Goal: Task Accomplishment & Management: Use online tool/utility

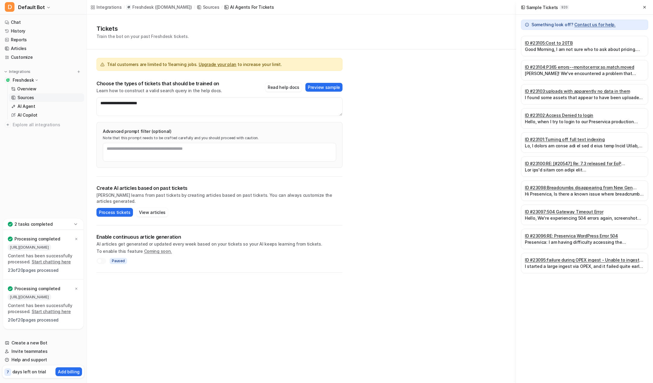
click at [25, 97] on p "Sources" at bounding box center [25, 98] width 17 height 6
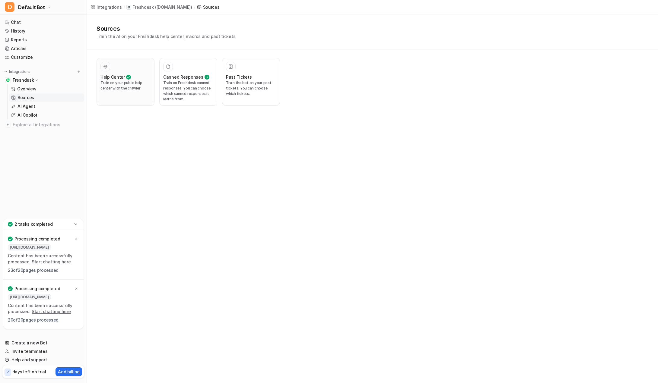
click at [113, 80] on h3 "Help Center" at bounding box center [112, 77] width 24 height 6
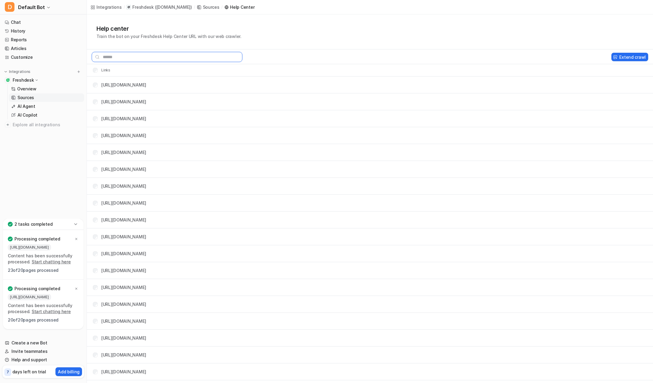
click at [197, 58] on input "text" at bounding box center [167, 57] width 151 height 10
paste input "**********"
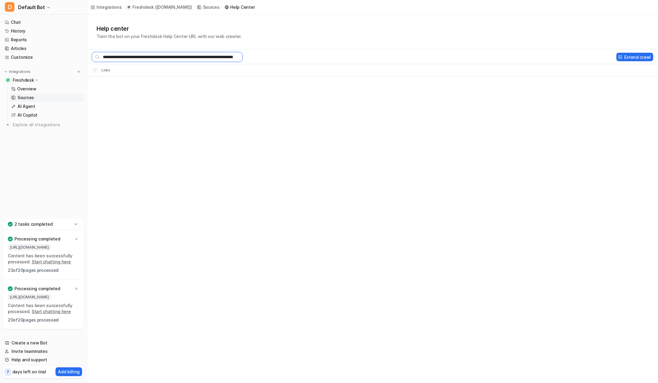
scroll to position [0, 35]
type input "**********"
drag, startPoint x: 241, startPoint y: 57, endPoint x: 94, endPoint y: 62, distance: 147.6
click at [94, 62] on input "**********" at bounding box center [167, 57] width 151 height 10
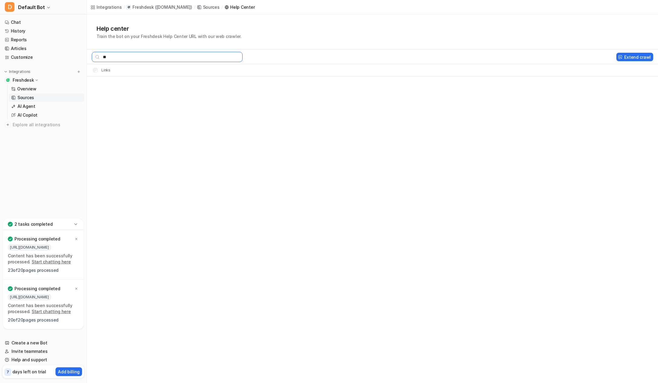
type input "*"
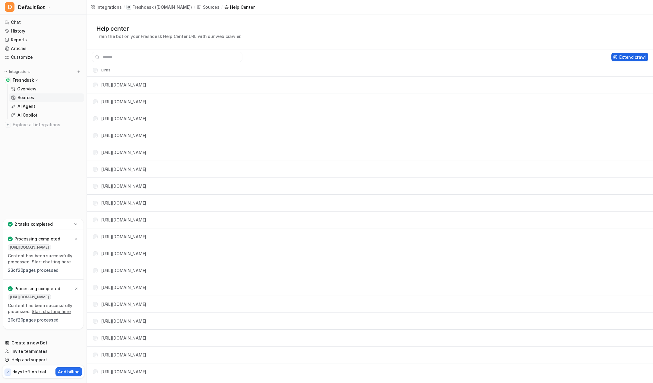
click at [632, 57] on button "Extend crawl" at bounding box center [630, 57] width 37 height 8
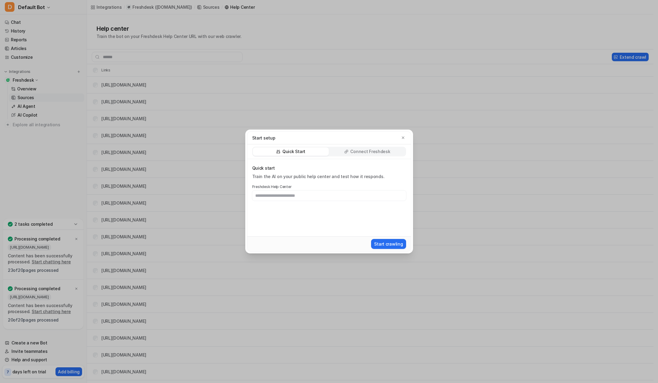
click at [342, 193] on input "text" at bounding box center [329, 196] width 154 height 10
type input "**********"
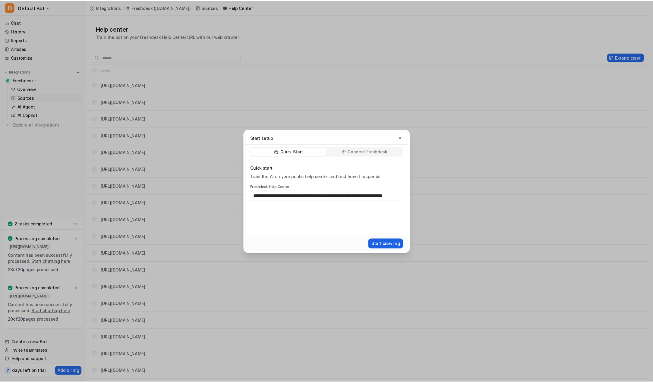
scroll to position [0, 0]
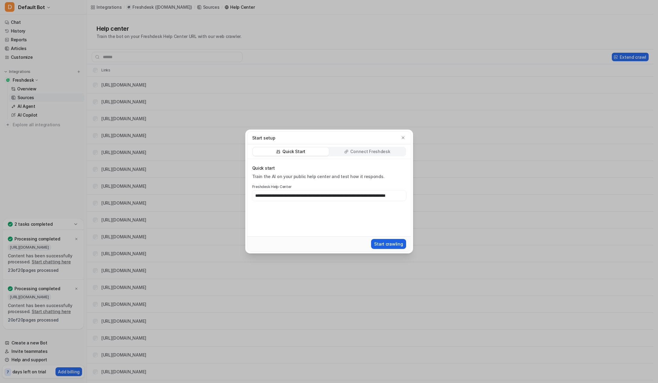
click at [389, 244] on button "Start crawling" at bounding box center [388, 244] width 35 height 10
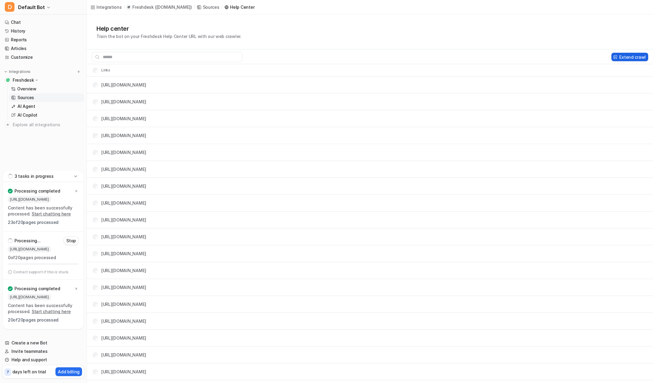
click at [624, 57] on button "Extend crawl" at bounding box center [630, 57] width 37 height 8
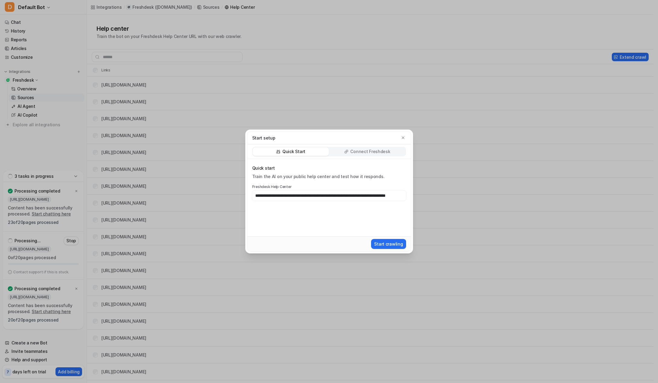
scroll to position [0, 37]
drag, startPoint x: 355, startPoint y: 195, endPoint x: 477, endPoint y: 191, distance: 122.5
click at [477, 191] on div "**********" at bounding box center [329, 191] width 658 height 383
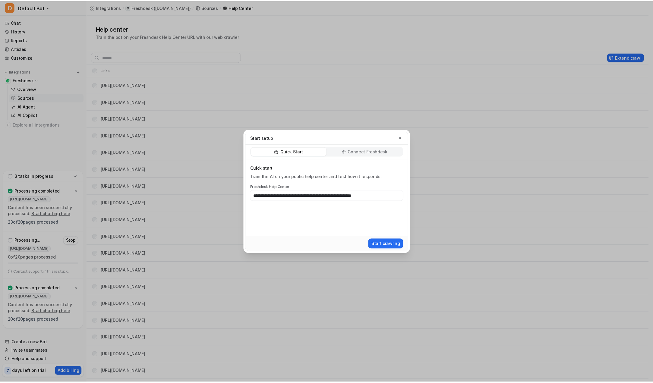
scroll to position [0, 0]
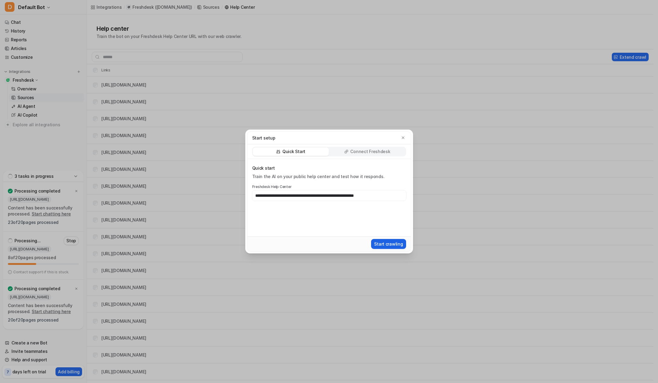
type input "**********"
click at [390, 243] on button "Start crawling" at bounding box center [388, 244] width 35 height 10
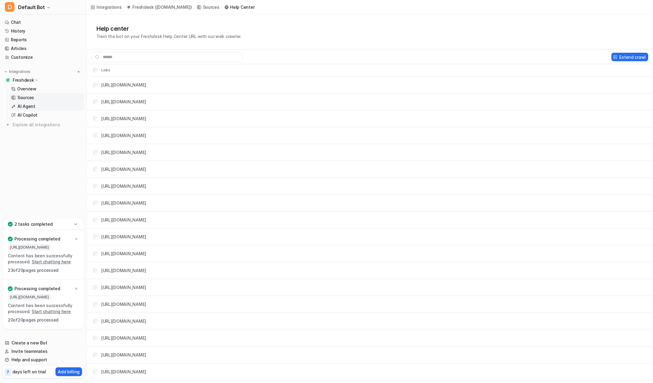
click at [31, 107] on p "AI Agent" at bounding box center [26, 106] width 18 height 6
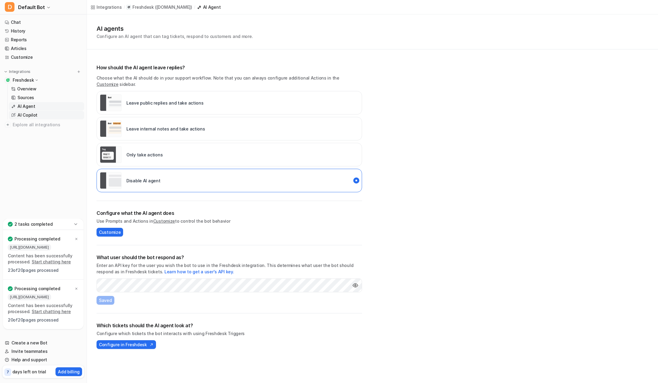
click at [30, 114] on p "AI Copilot" at bounding box center [27, 115] width 20 height 6
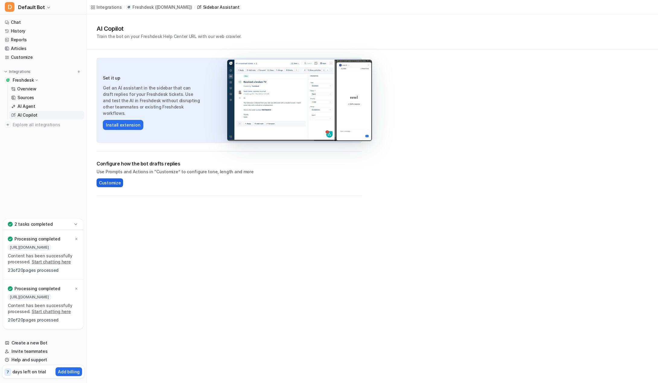
click at [106, 184] on span "Customize" at bounding box center [110, 183] width 22 height 6
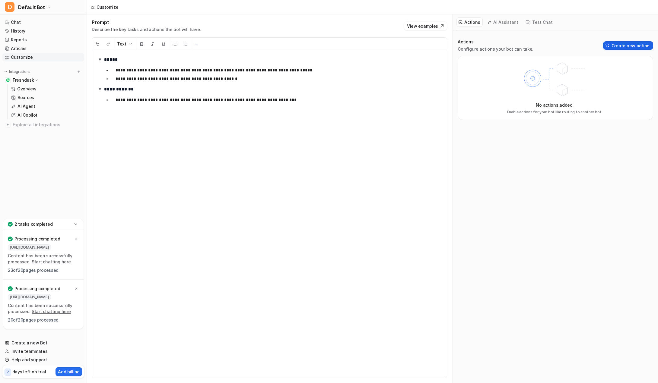
click at [620, 46] on button "Create new action" at bounding box center [628, 45] width 50 height 8
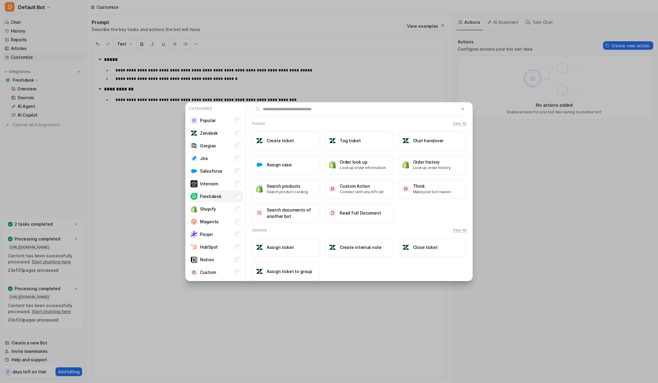
click at [217, 196] on p "Freshdesk" at bounding box center [210, 196] width 21 height 6
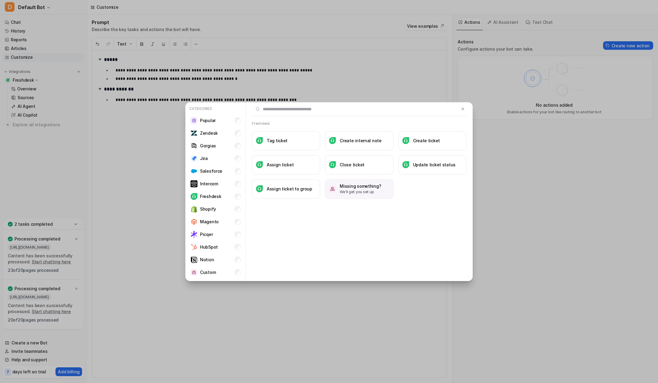
click at [356, 191] on p "We'll get you set up" at bounding box center [360, 191] width 41 height 5
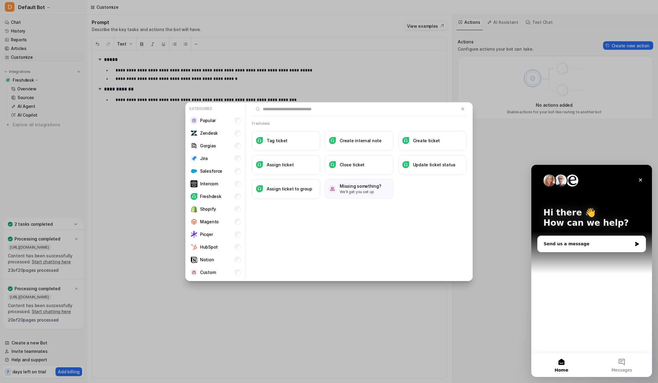
click at [642, 179] on icon "Close" at bounding box center [640, 180] width 5 height 5
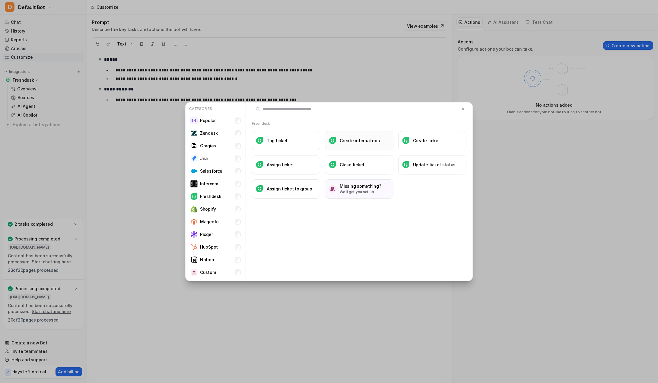
click at [352, 140] on h3 "Create internal note" at bounding box center [361, 141] width 42 height 6
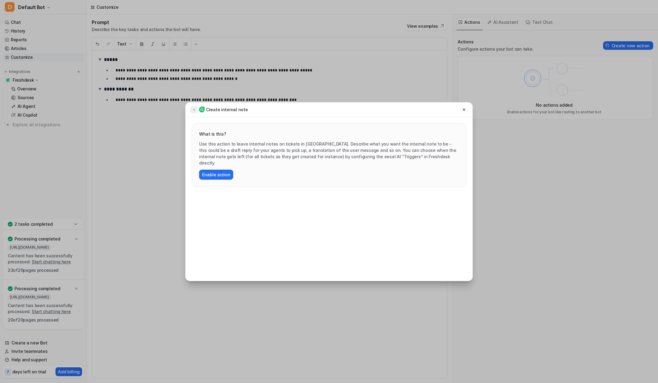
click at [193, 110] on icon at bounding box center [194, 109] width 4 height 5
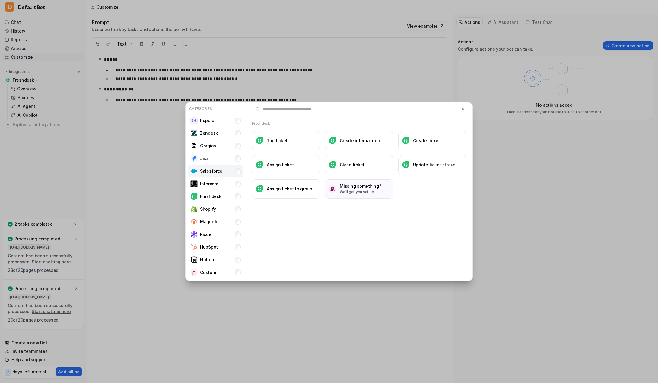
click at [194, 171] on img at bounding box center [193, 171] width 7 height 7
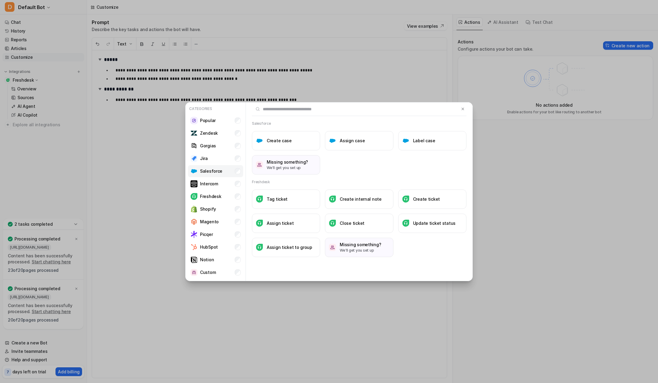
click at [200, 171] on div "Salesforce" at bounding box center [206, 171] width 32 height 7
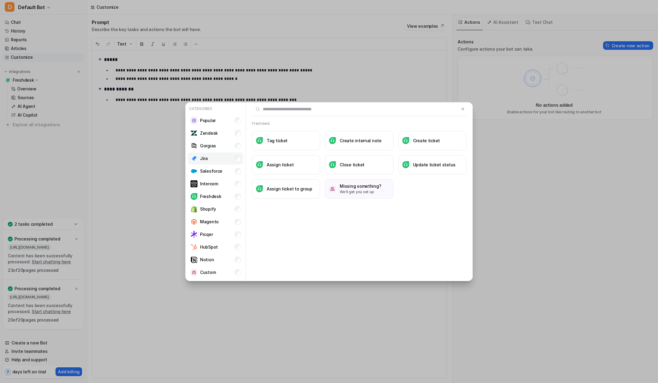
click at [210, 157] on li "Jira" at bounding box center [215, 159] width 55 height 12
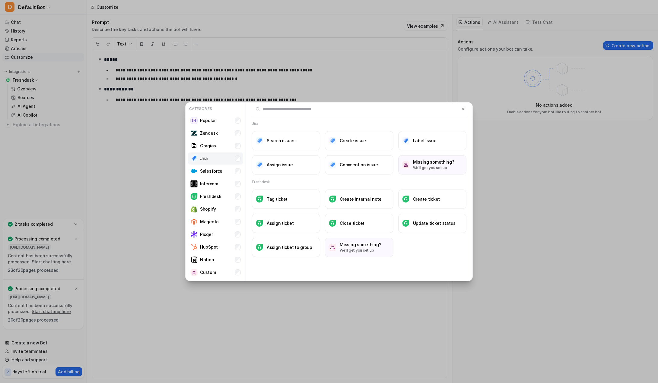
click at [210, 157] on li "Jira" at bounding box center [215, 159] width 55 height 12
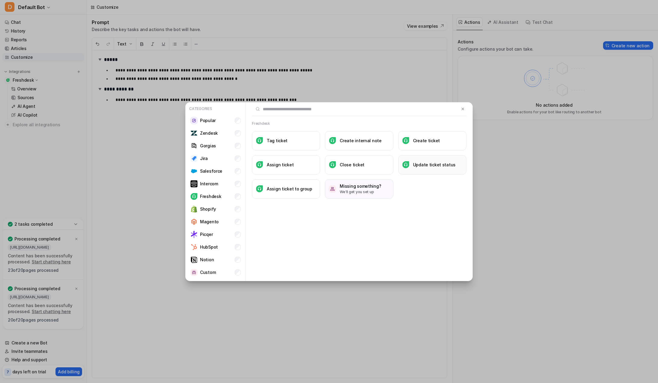
click at [434, 168] on button "Update ticket status" at bounding box center [432, 164] width 68 height 19
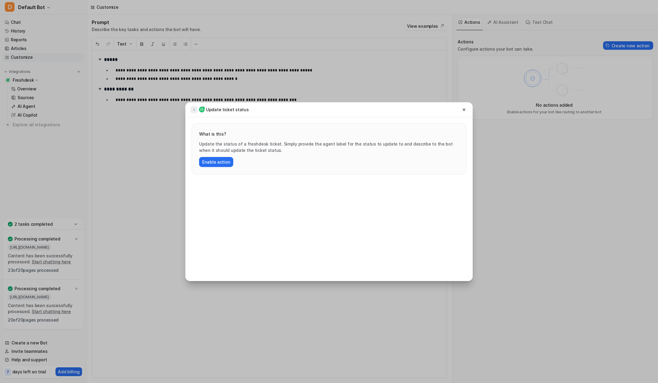
click at [194, 111] on icon at bounding box center [194, 109] width 4 height 5
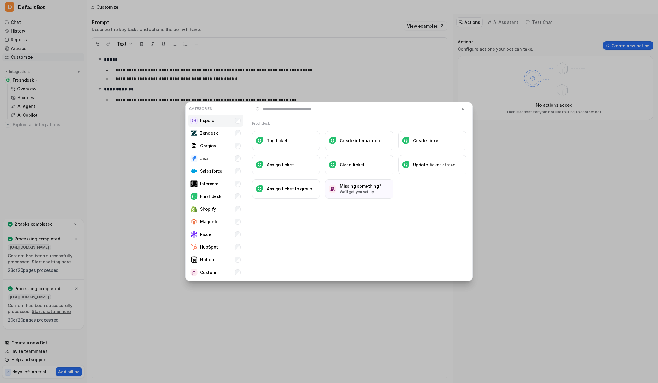
click at [210, 121] on p "Popular" at bounding box center [208, 120] width 16 height 6
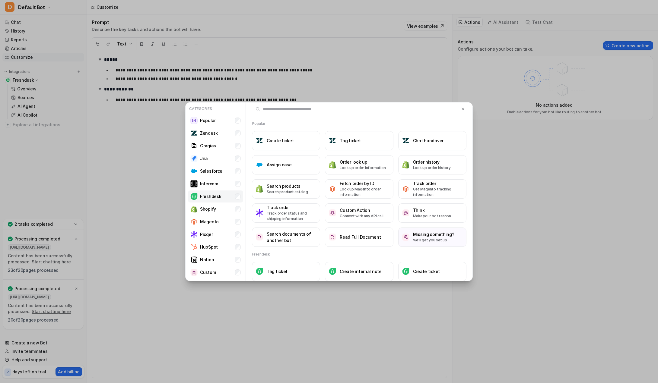
click at [209, 196] on p "Freshdesk" at bounding box center [210, 196] width 21 height 6
click at [234, 118] on li "Popular" at bounding box center [215, 121] width 55 height 12
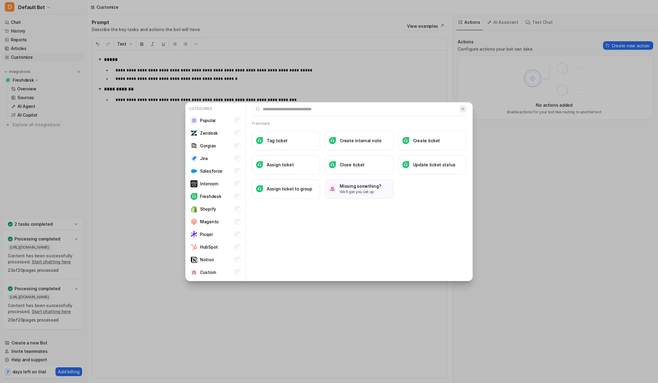
click at [462, 109] on img at bounding box center [463, 109] width 4 height 5
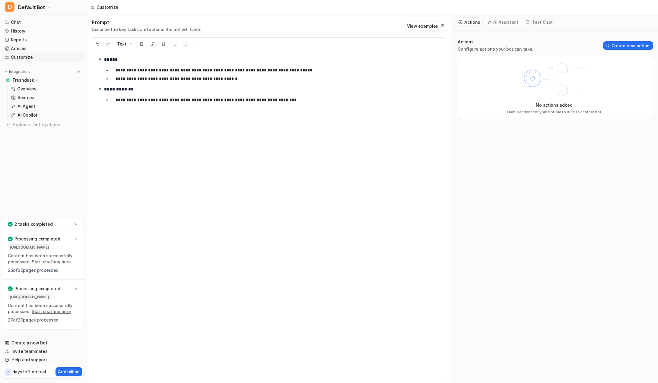
click at [505, 20] on button "AI Assistant" at bounding box center [503, 21] width 36 height 9
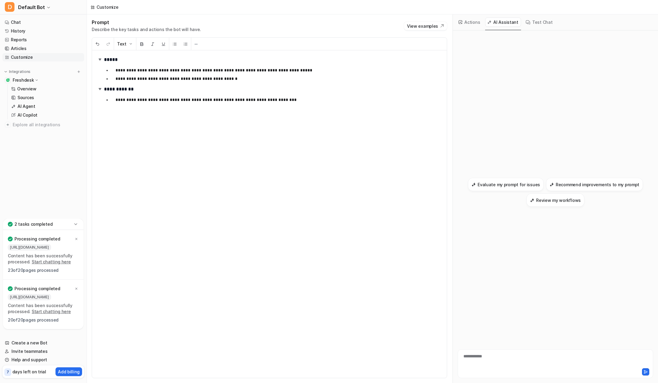
click at [540, 23] on button "Test Chat" at bounding box center [539, 21] width 32 height 9
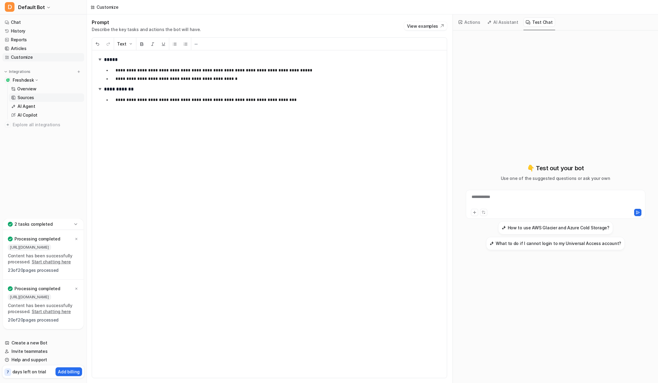
click at [28, 97] on p "Sources" at bounding box center [25, 98] width 17 height 6
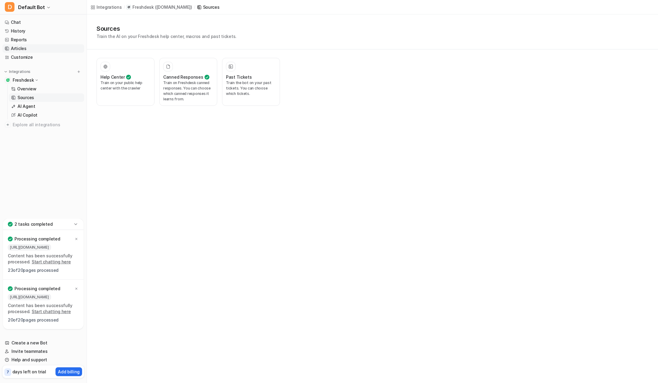
click at [10, 49] on link "Articles" at bounding box center [43, 48] width 82 height 8
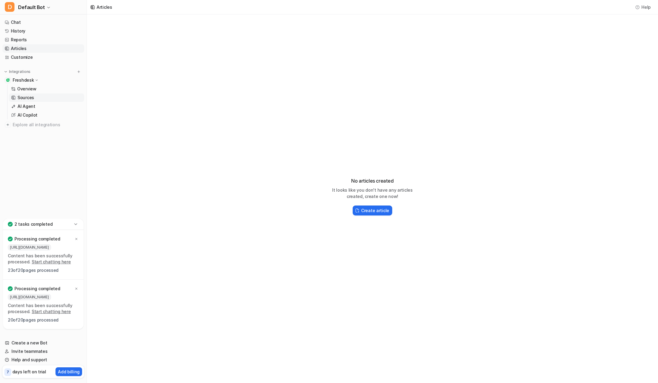
click at [22, 96] on p "Sources" at bounding box center [25, 98] width 17 height 6
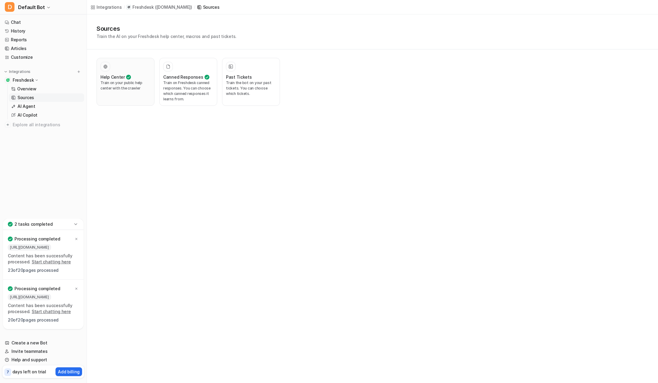
click at [115, 79] on h3 "Help Center" at bounding box center [112, 77] width 24 height 6
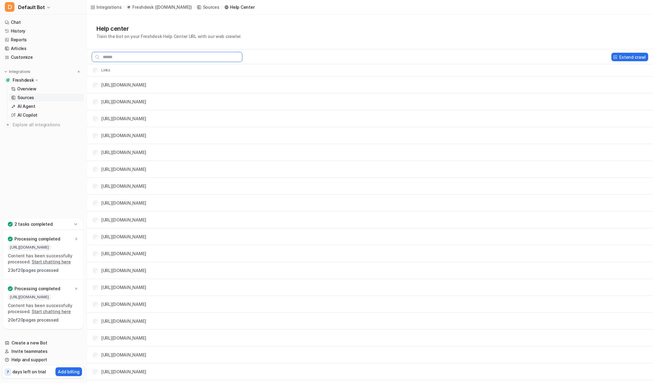
click at [197, 60] on input "text" at bounding box center [167, 57] width 151 height 10
paste input "**********"
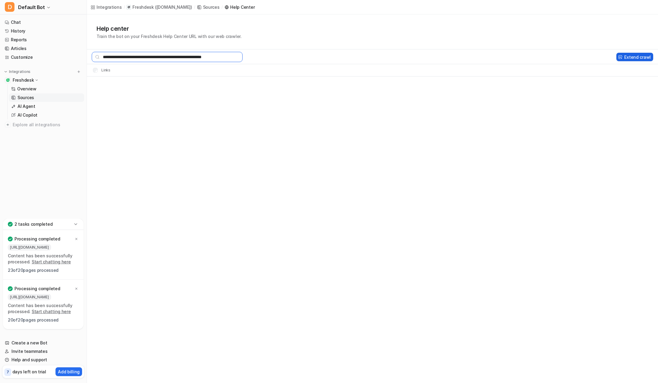
type input "**********"
click at [627, 57] on button "Extend crawl" at bounding box center [634, 57] width 37 height 8
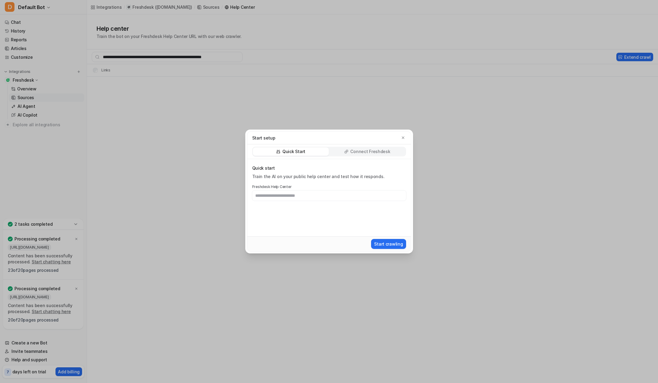
click at [293, 195] on input "text" at bounding box center [329, 196] width 154 height 10
type input "**********"
click at [382, 242] on button "Start crawling" at bounding box center [388, 244] width 35 height 10
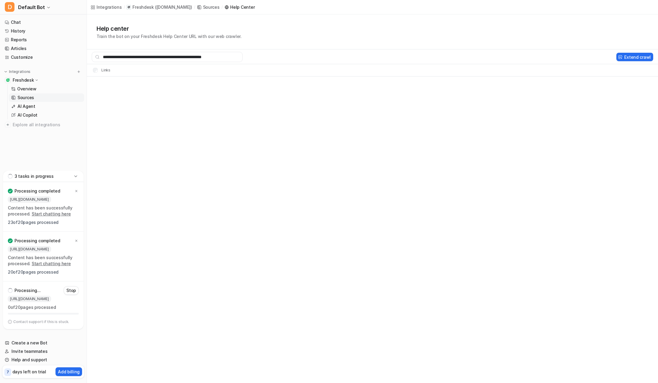
click at [156, 138] on div "**********" at bounding box center [329, 191] width 658 height 383
click at [76, 192] on icon at bounding box center [77, 191] width 4 height 4
click at [76, 241] on icon at bounding box center [76, 241] width 2 height 2
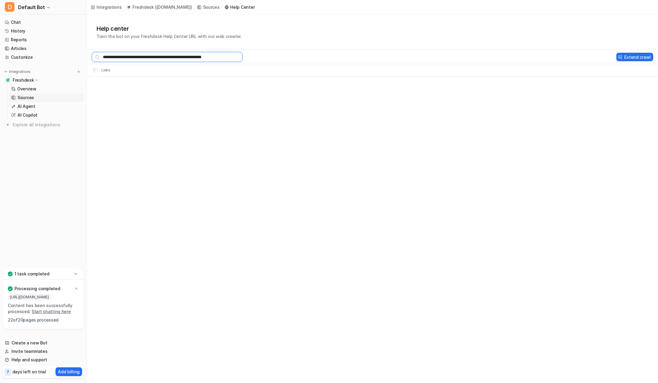
click at [233, 56] on input "**********" at bounding box center [167, 57] width 151 height 10
click at [249, 55] on div "**********" at bounding box center [351, 57] width 529 height 10
click at [95, 57] on input "**********" at bounding box center [167, 57] width 151 height 10
click at [257, 56] on div "**********" at bounding box center [351, 57] width 529 height 10
click at [29, 107] on p "AI Agent" at bounding box center [26, 106] width 18 height 6
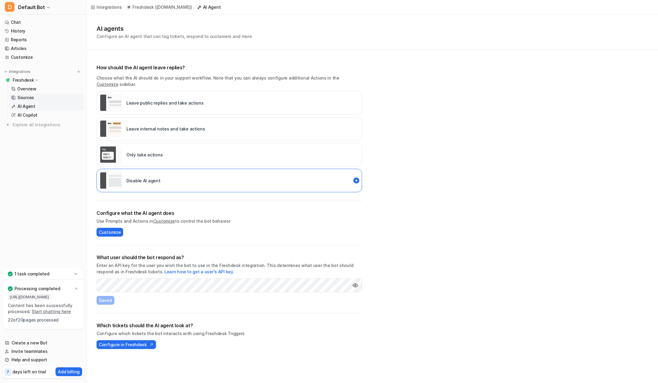
click at [23, 99] on p "Sources" at bounding box center [25, 98] width 17 height 6
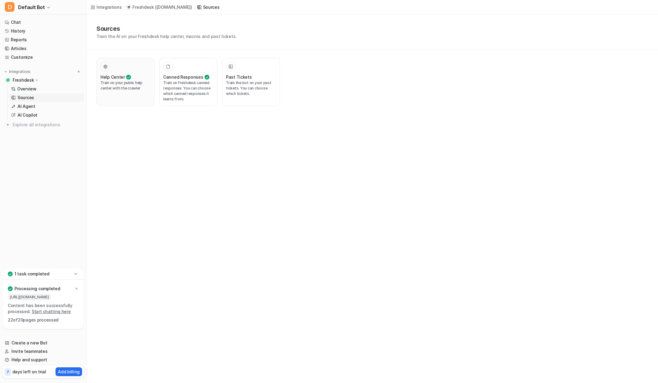
click at [108, 77] on h3 "Help Center" at bounding box center [112, 77] width 24 height 6
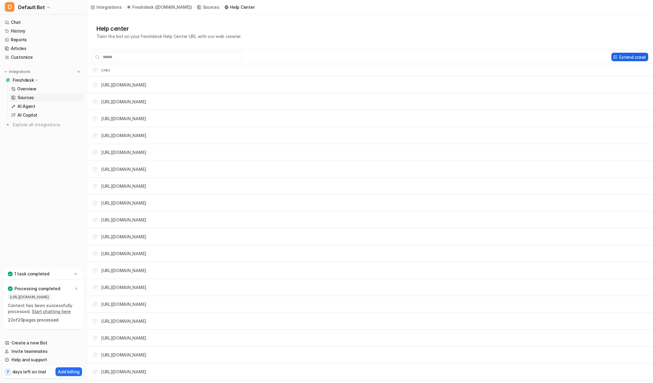
click at [632, 56] on button "Extend crawl" at bounding box center [630, 57] width 37 height 8
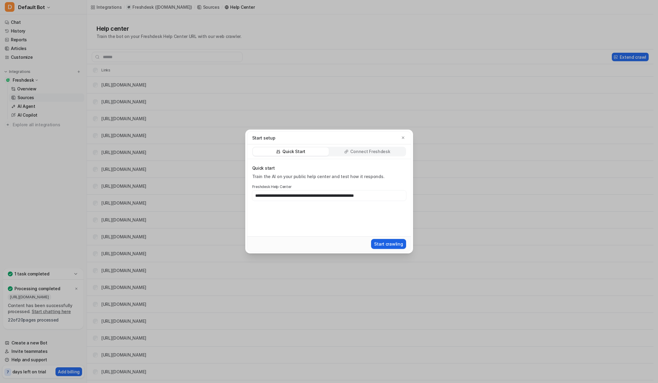
type input "**********"
click at [392, 243] on button "Start crawling" at bounding box center [388, 244] width 35 height 10
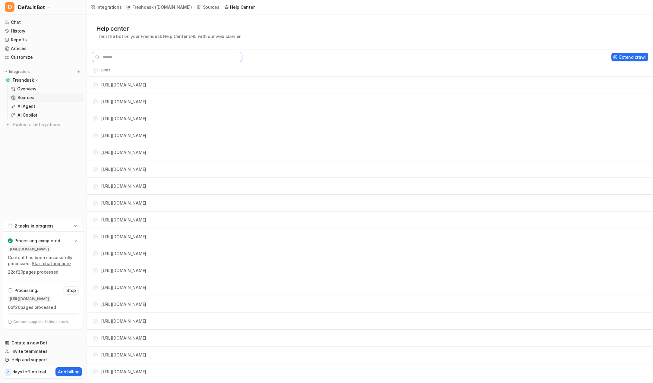
click at [189, 53] on input "text" at bounding box center [167, 57] width 151 height 10
click at [217, 6] on div "Sources" at bounding box center [211, 7] width 17 height 6
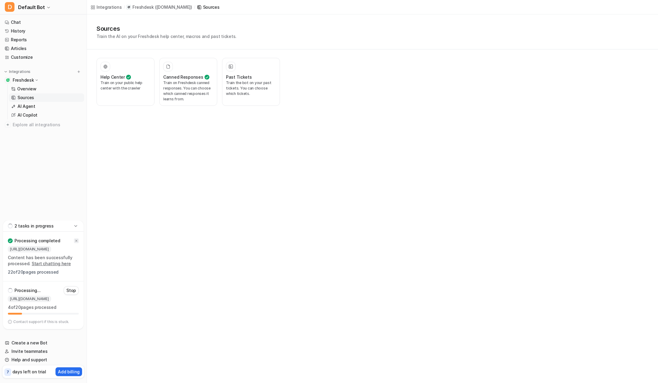
click at [78, 240] on icon at bounding box center [77, 241] width 4 height 4
click at [26, 90] on p "Overview" at bounding box center [26, 89] width 19 height 6
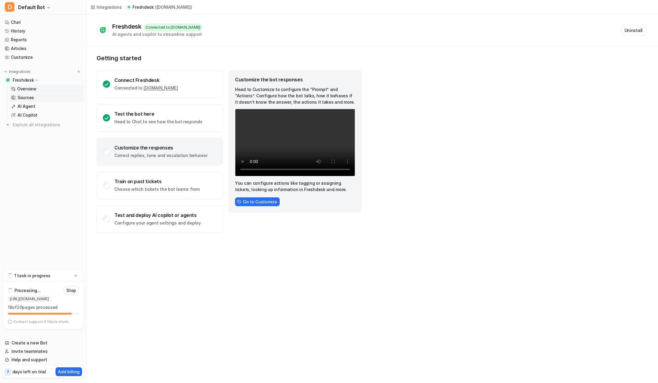
click at [27, 99] on p "Sources" at bounding box center [25, 98] width 17 height 6
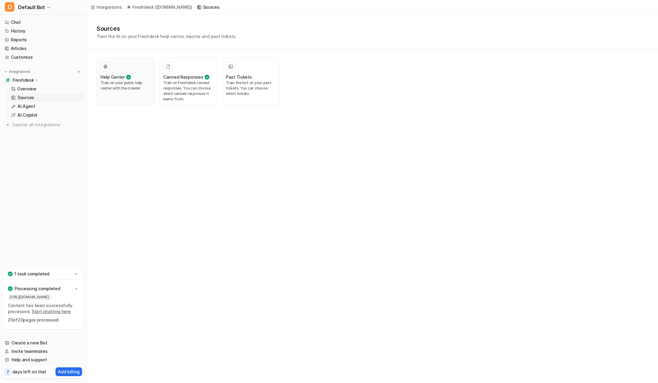
click at [122, 78] on h3 "Help Center" at bounding box center [112, 77] width 24 height 6
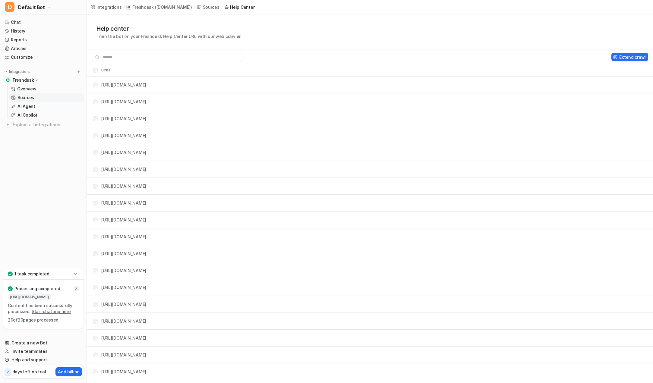
click at [78, 289] on icon at bounding box center [77, 289] width 4 height 4
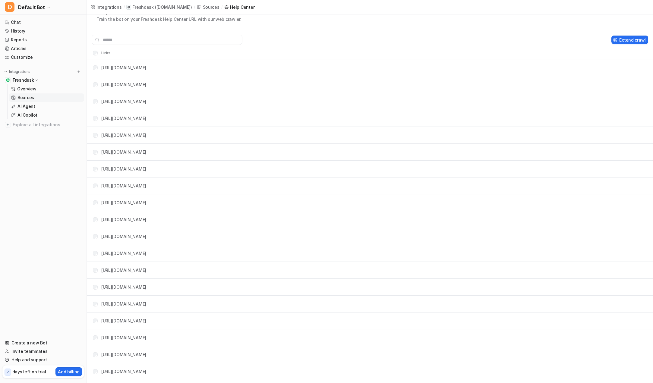
scroll to position [31, 0]
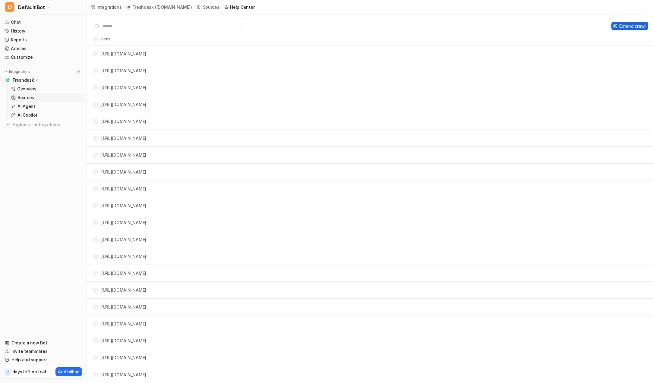
click at [639, 28] on button "Extend crawl" at bounding box center [630, 26] width 37 height 8
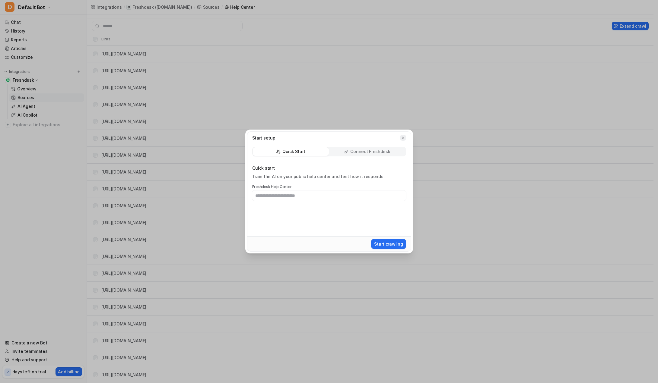
click at [404, 138] on icon "button" at bounding box center [403, 138] width 4 height 4
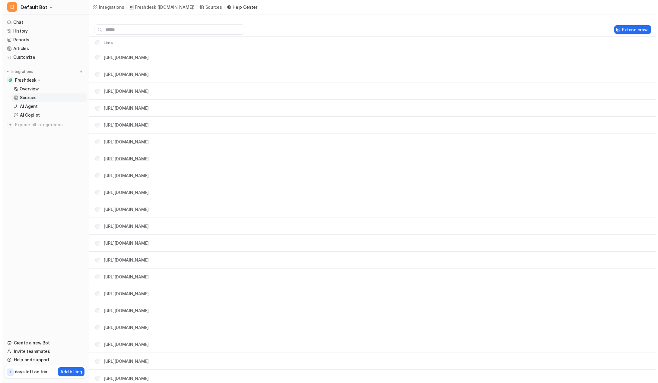
scroll to position [0, 0]
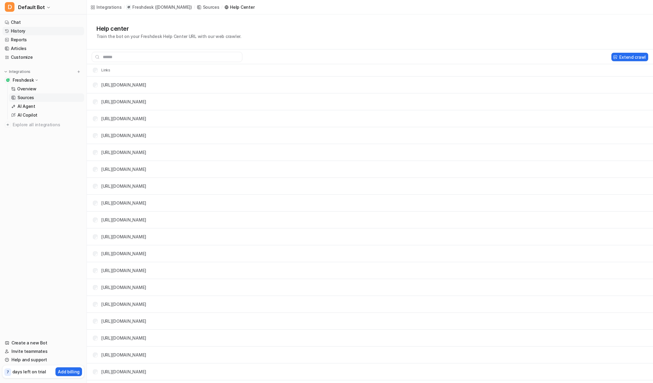
click at [16, 29] on link "History" at bounding box center [43, 31] width 82 height 8
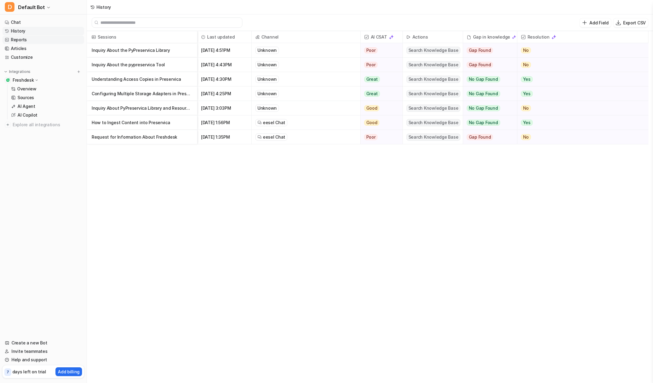
click at [20, 40] on link "Reports" at bounding box center [43, 40] width 82 height 8
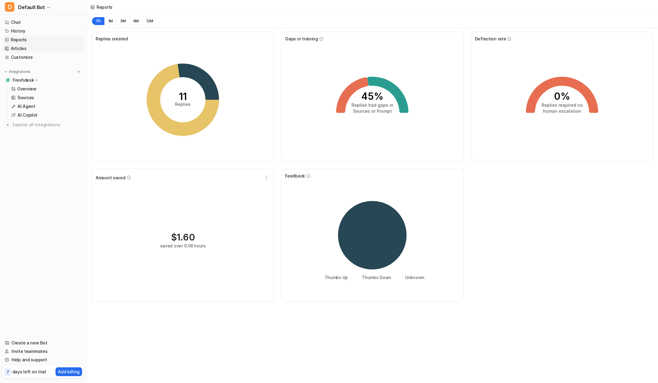
click at [20, 48] on link "Articles" at bounding box center [43, 48] width 82 height 8
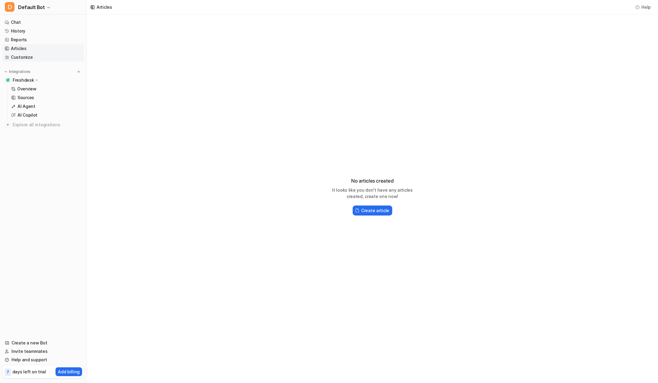
click at [21, 56] on link "Customize" at bounding box center [43, 57] width 82 height 8
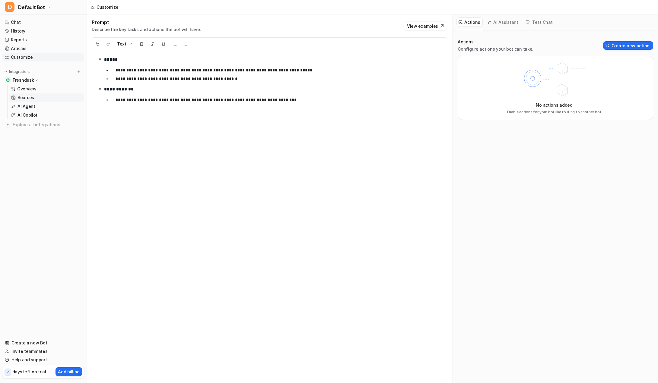
click at [23, 96] on p "Sources" at bounding box center [25, 98] width 17 height 6
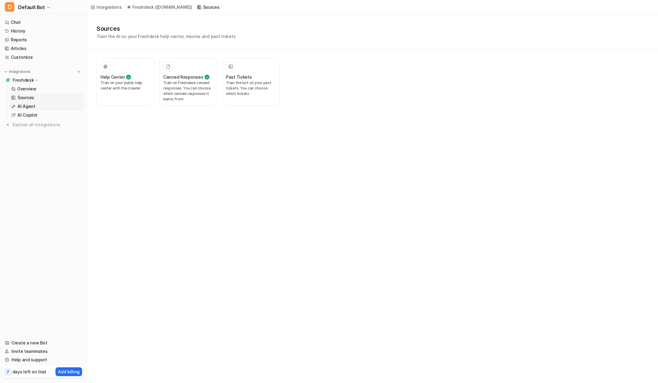
click at [39, 109] on link "AI Agent" at bounding box center [46, 106] width 75 height 8
